Goal: Communication & Community: Share content

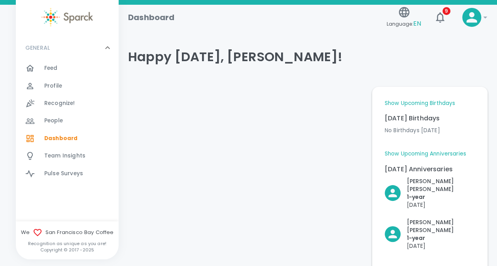
scroll to position [7, 0]
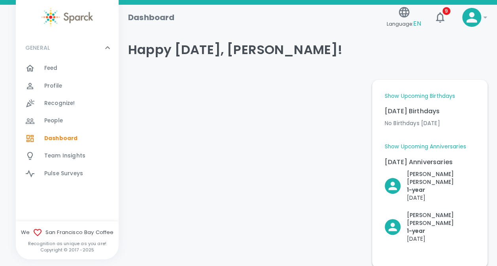
click at [52, 70] on span "Feed" at bounding box center [50, 68] width 13 height 8
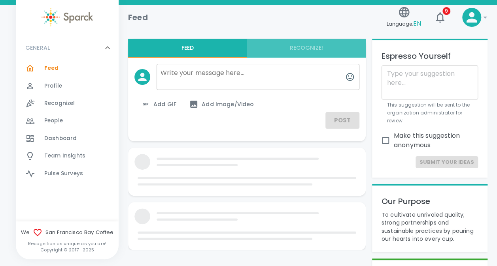
click at [306, 44] on button "Recognize!" at bounding box center [306, 48] width 119 height 19
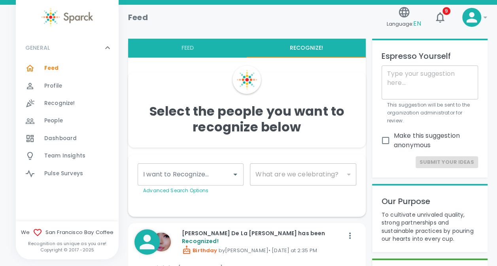
click at [303, 177] on div "​" at bounding box center [303, 175] width 106 height 22
click at [228, 177] on div "I want to Recognize..." at bounding box center [191, 175] width 106 height 22
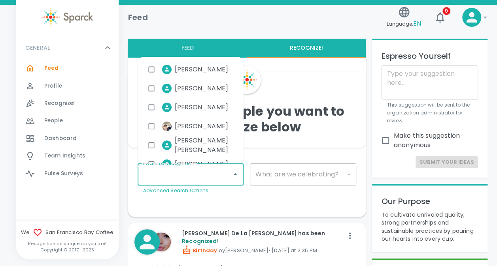
click at [289, 154] on div "I want to Recognize... I want to Recognize... Advanced Search Options What are …" at bounding box center [247, 185] width 238 height 63
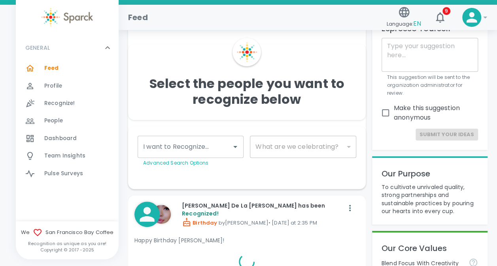
scroll to position [47, 0]
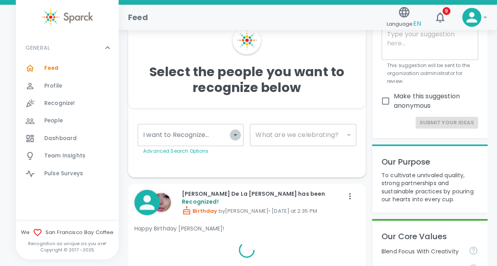
click at [232, 136] on icon "Open" at bounding box center [234, 134] width 9 height 9
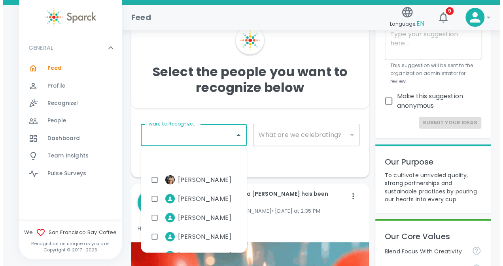
scroll to position [3880, 0]
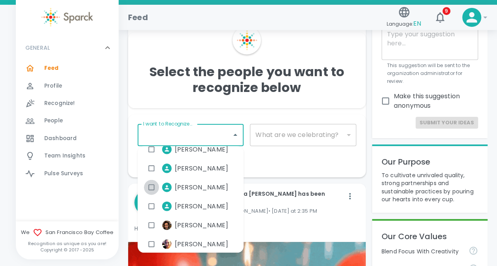
click at [151, 187] on input "checkbox" at bounding box center [151, 187] width 15 height 15
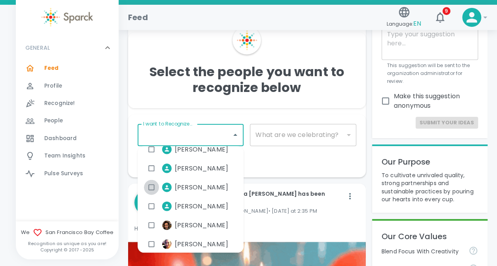
checkbox input "true"
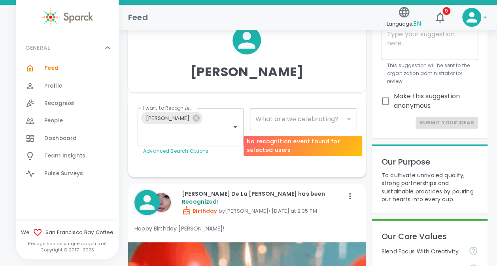
click at [296, 119] on div "​" at bounding box center [303, 119] width 106 height 22
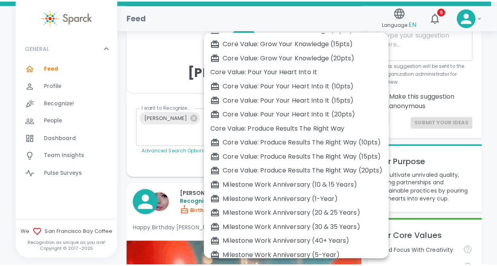
scroll to position [233, 0]
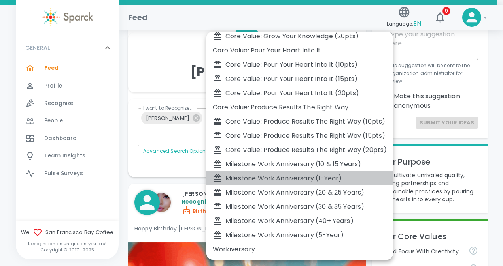
click at [286, 175] on div "Milestone Work Anniversary (1-Year)" at bounding box center [300, 178] width 174 height 9
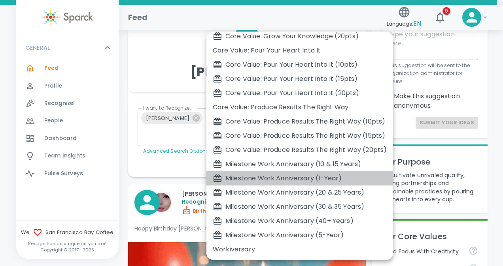
type input "2104"
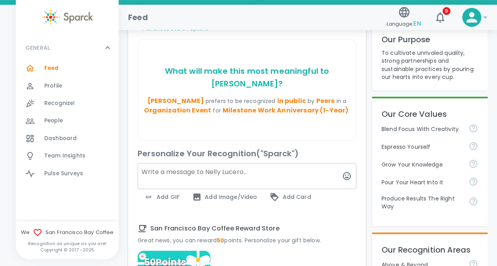
scroll to position [165, 0]
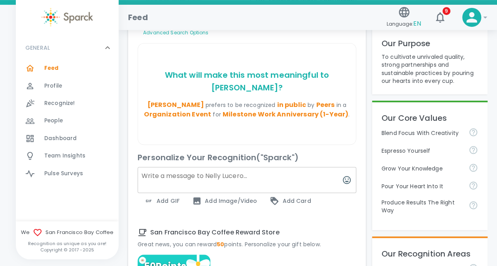
click at [181, 167] on textarea at bounding box center [247, 180] width 219 height 26
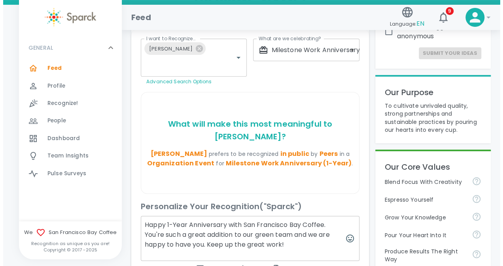
scroll to position [126, 0]
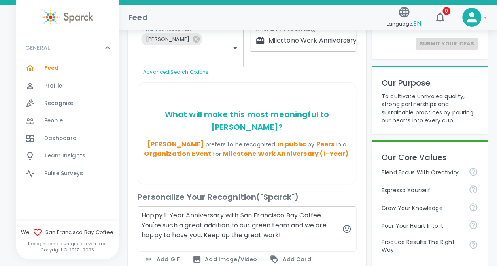
type textarea "Happy 1-Year Anniversary with San Francisco Bay Coffee. You're such a great add…"
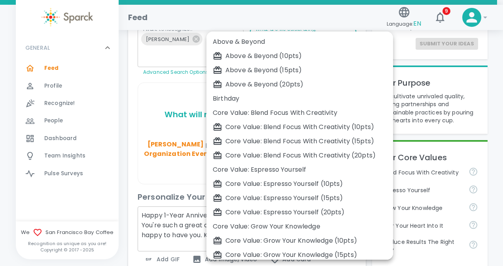
scroll to position [233, 0]
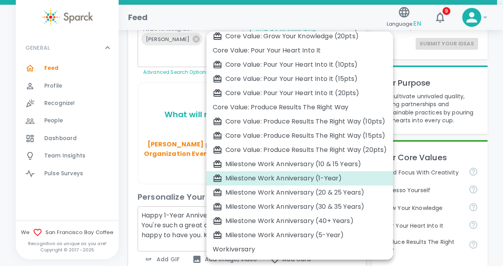
click at [163, 73] on div at bounding box center [251, 133] width 503 height 266
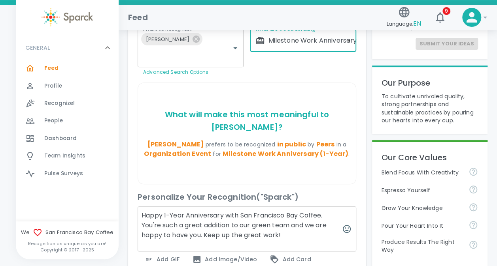
click at [168, 255] on span "Add GIF" at bounding box center [162, 259] width 36 height 9
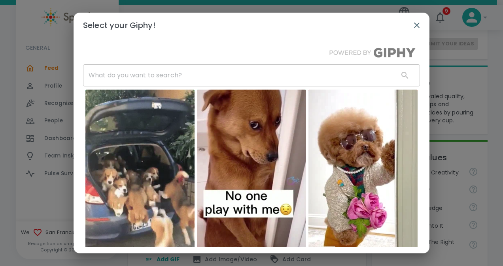
click at [179, 74] on input "text" at bounding box center [237, 75] width 309 height 22
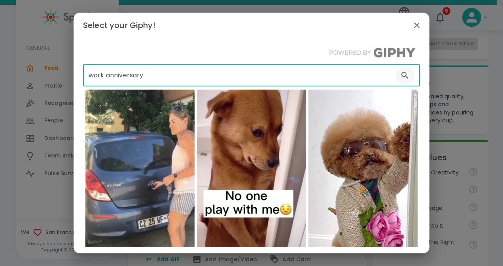
type input "work anniversary"
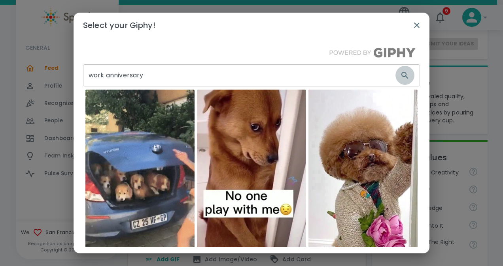
click at [400, 75] on icon "button" at bounding box center [404, 75] width 9 height 9
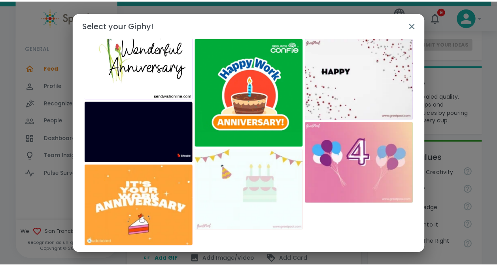
scroll to position [164, 0]
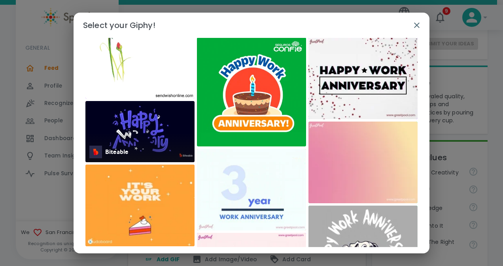
click at [141, 133] on img at bounding box center [139, 131] width 109 height 61
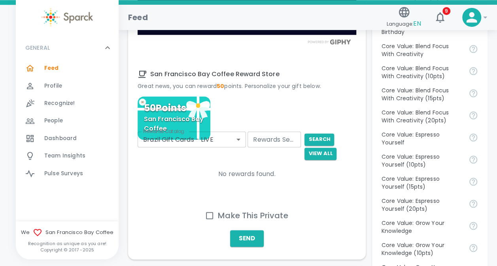
scroll to position [474, 0]
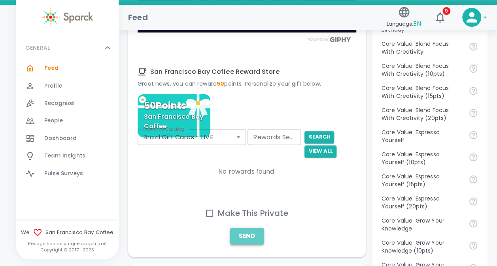
click at [247, 228] on button "Send" at bounding box center [247, 236] width 34 height 17
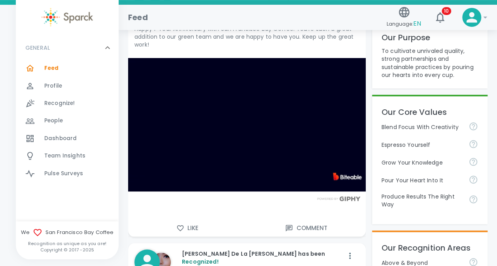
scroll to position [198, 0]
